Goal: Check status: Check status

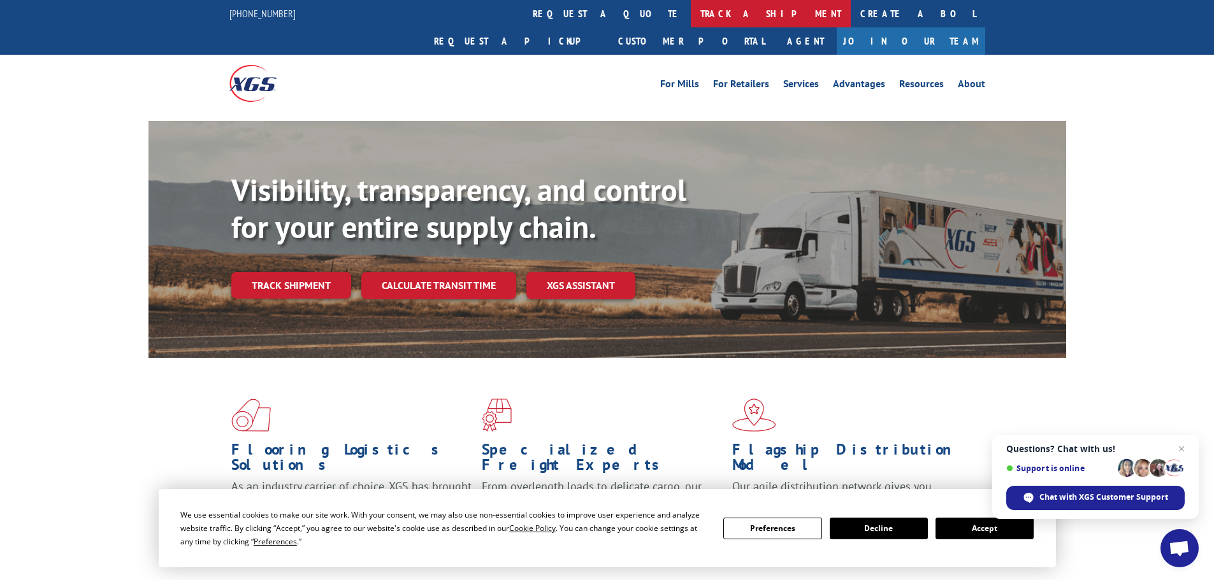
click at [691, 14] on link "track a shipment" at bounding box center [771, 13] width 160 height 27
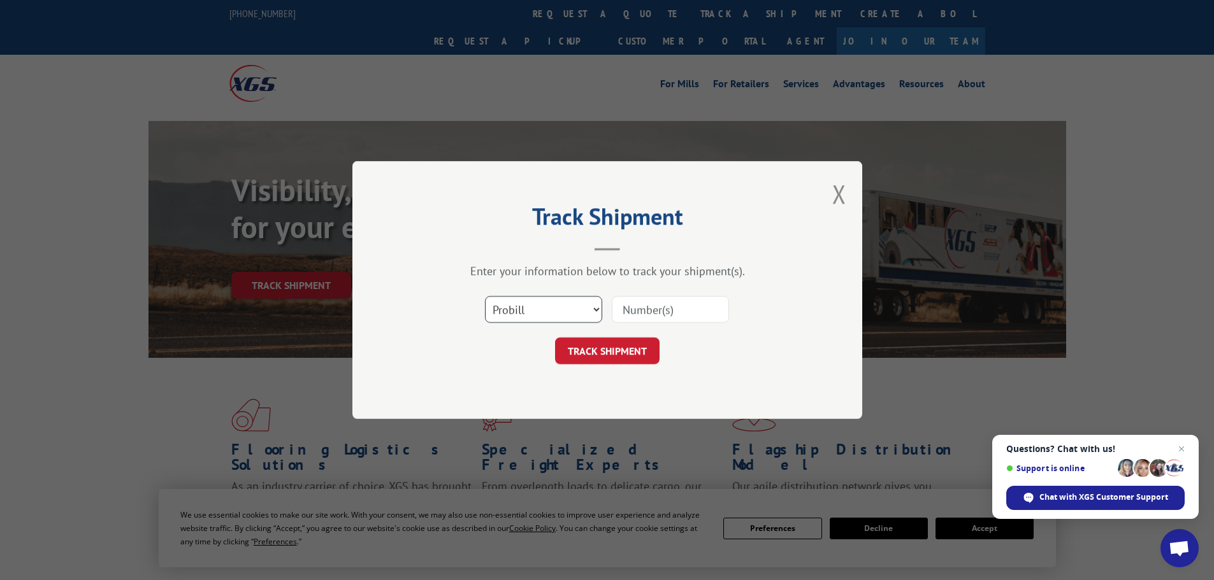
click at [568, 307] on select "Select category... Probill BOL PO" at bounding box center [543, 309] width 117 height 27
click at [485, 296] on select "Select category... Probill BOL PO" at bounding box center [543, 309] width 117 height 27
click at [677, 299] on input at bounding box center [670, 309] width 117 height 27
click at [679, 310] on input at bounding box center [670, 309] width 117 height 27
paste input "5590562"
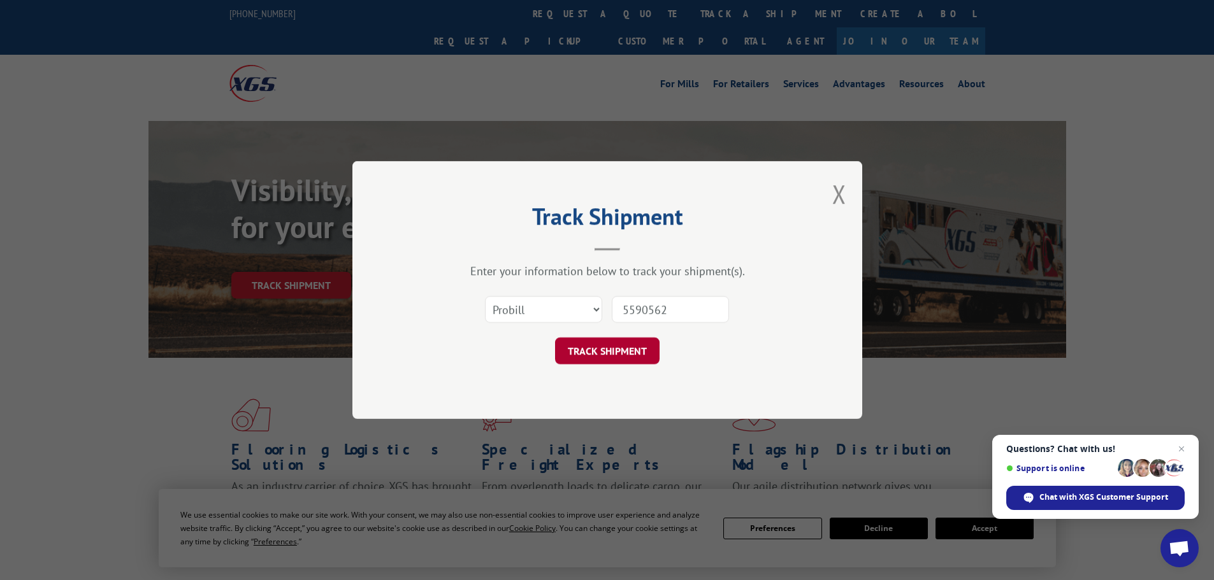
type input "5590562"
click at [615, 352] on button "TRACK SHIPMENT" at bounding box center [607, 351] width 104 height 27
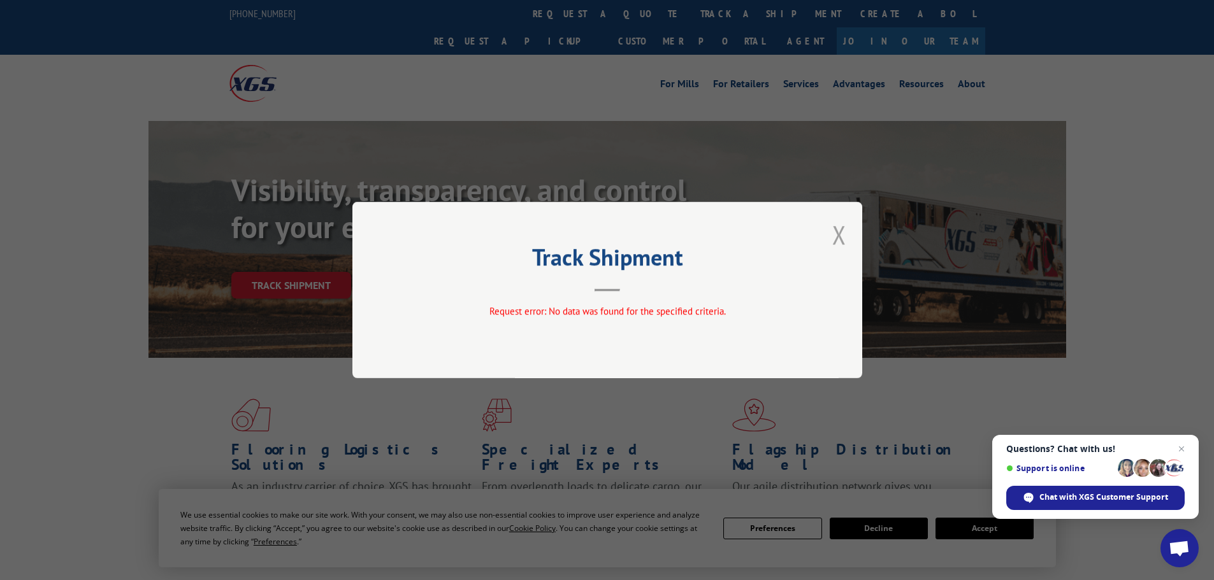
click at [838, 237] on button "Close modal" at bounding box center [839, 235] width 14 height 34
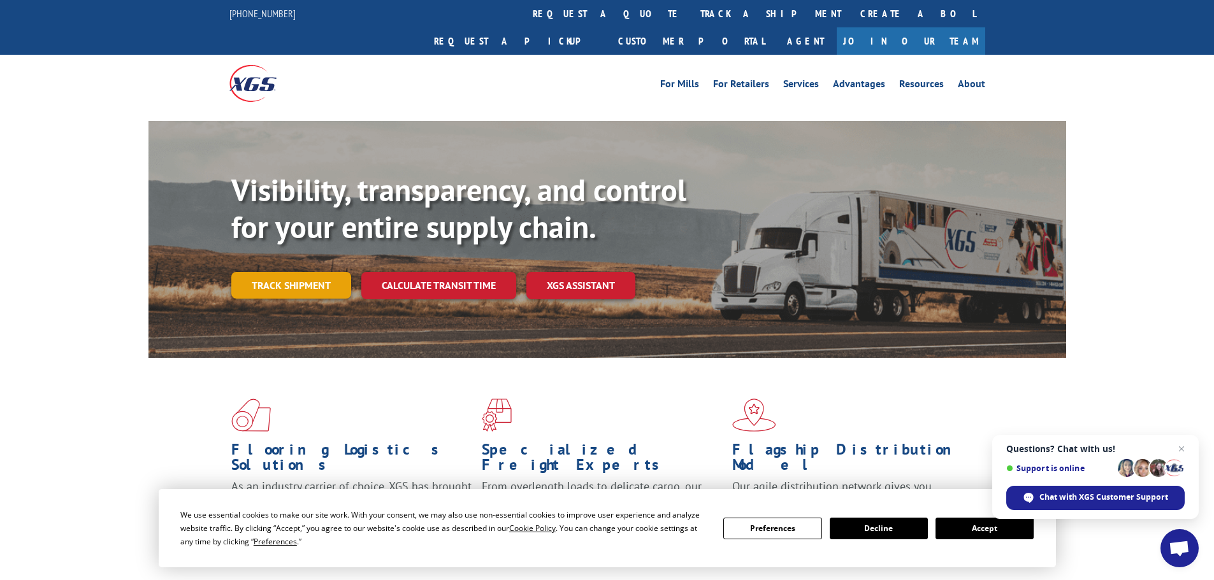
click at [324, 272] on link "Track shipment" at bounding box center [291, 285] width 120 height 27
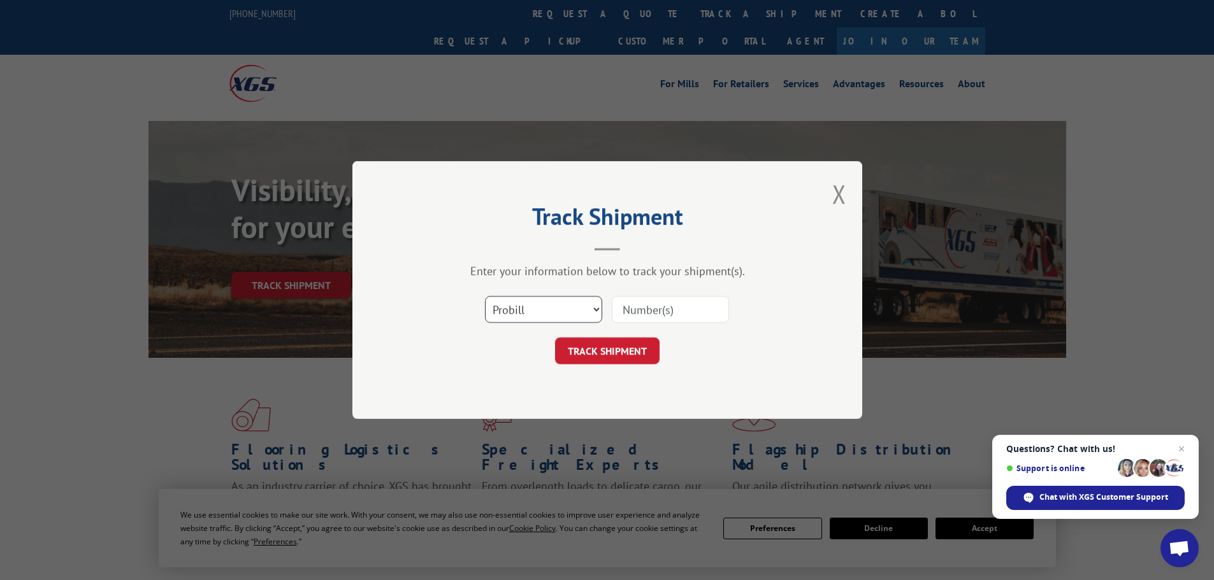
click at [596, 307] on select "Select category... Probill BOL PO" at bounding box center [543, 309] width 117 height 27
click at [485, 296] on select "Select category... Probill BOL PO" at bounding box center [543, 309] width 117 height 27
click at [592, 310] on select "Select category... Probill BOL PO" at bounding box center [543, 309] width 117 height 27
click at [485, 296] on select "Select category... Probill BOL PO" at bounding box center [543, 309] width 117 height 27
click at [538, 309] on select "Select category... Probill BOL PO" at bounding box center [543, 309] width 117 height 27
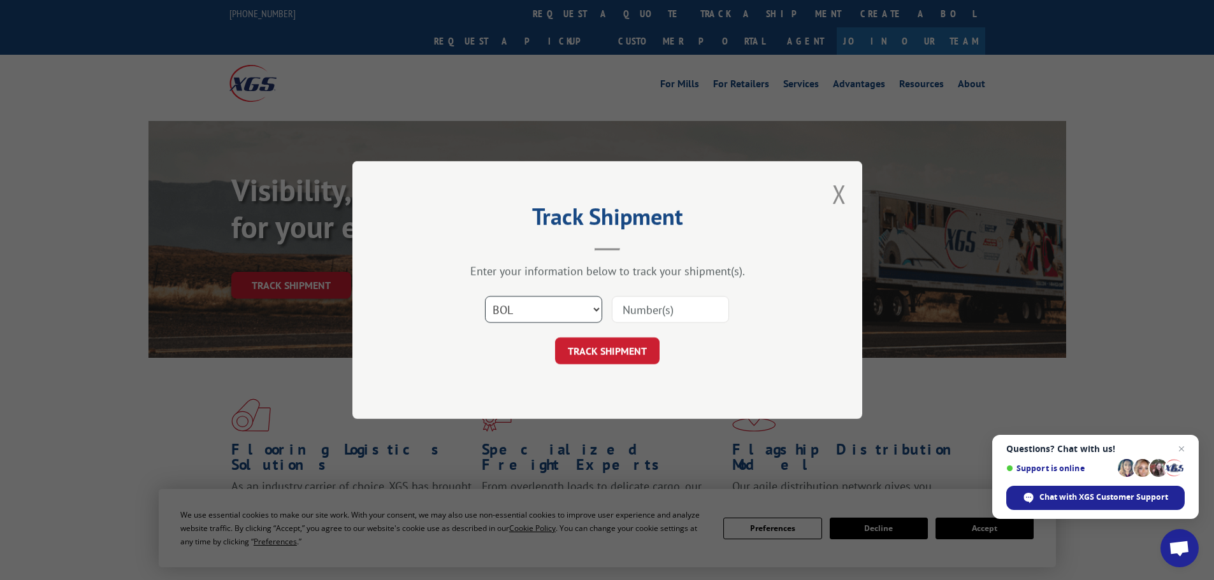
select select "po"
click at [485, 296] on select "Select category... Probill BOL PO" at bounding box center [543, 309] width 117 height 27
click at [681, 307] on input at bounding box center [670, 309] width 117 height 27
type input "31537123"
click button "TRACK SHIPMENT" at bounding box center [607, 351] width 104 height 27
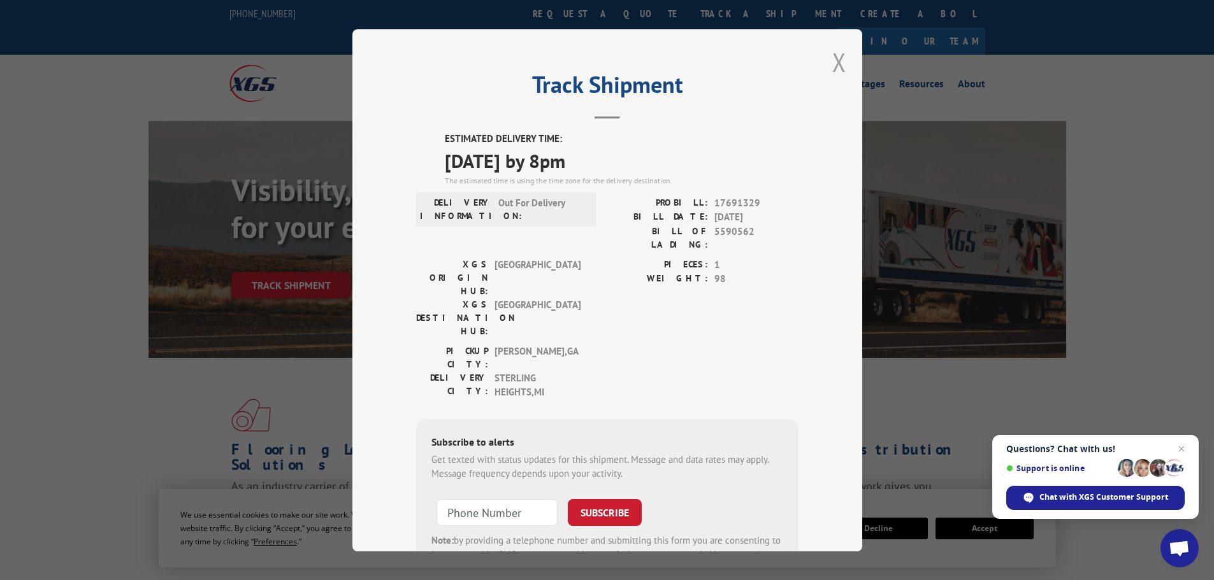
click at [832, 62] on button "Close modal" at bounding box center [839, 62] width 14 height 34
